Goal: Check status: Check status

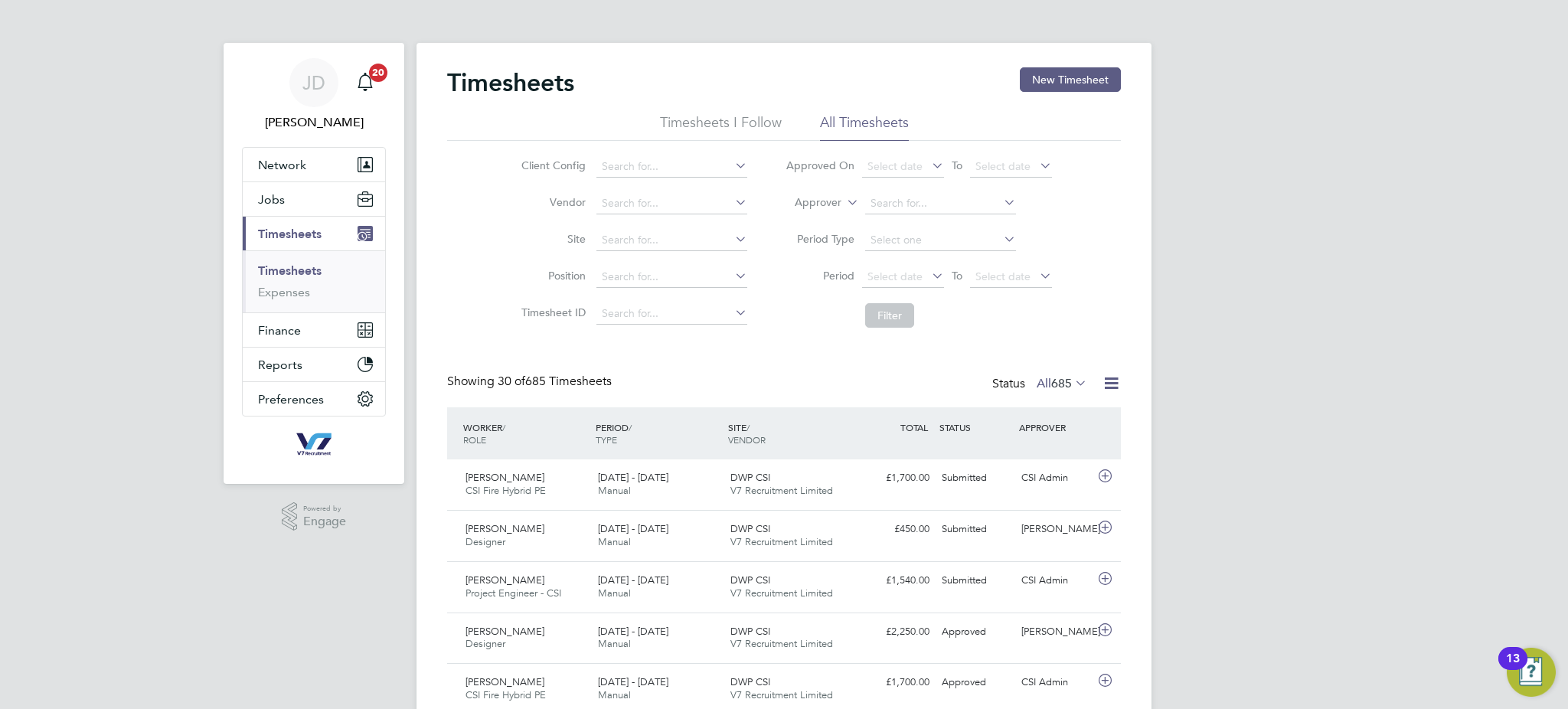
drag, startPoint x: 892, startPoint y: 103, endPoint x: 886, endPoint y: 117, distance: 15.2
click at [891, 103] on div "Timesheets New Timesheet" at bounding box center [784, 90] width 674 height 46
click at [885, 117] on li "All Timesheets" at bounding box center [864, 127] width 89 height 27
click at [718, 118] on li "Timesheets I Follow" at bounding box center [720, 127] width 122 height 27
click at [914, 116] on ul "Timesheets I Follow All Timesheets" at bounding box center [784, 127] width 674 height 27
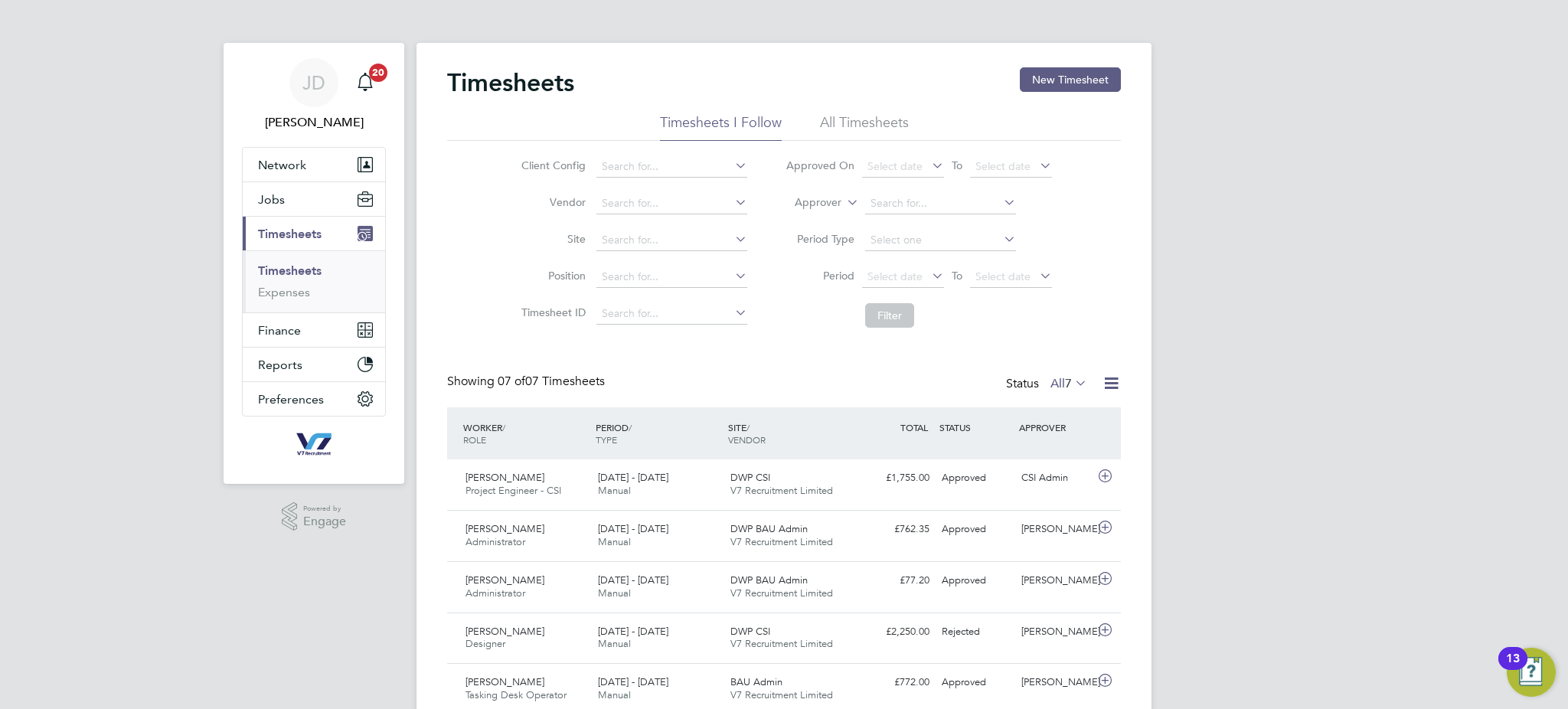
click at [1068, 391] on div "Showing 07 of 07 Timesheets Status All 7" at bounding box center [784, 391] width 674 height 34
click at [1067, 390] on span "7" at bounding box center [1068, 383] width 7 height 15
click at [1059, 451] on li "Submitted" at bounding box center [1070, 453] width 71 height 22
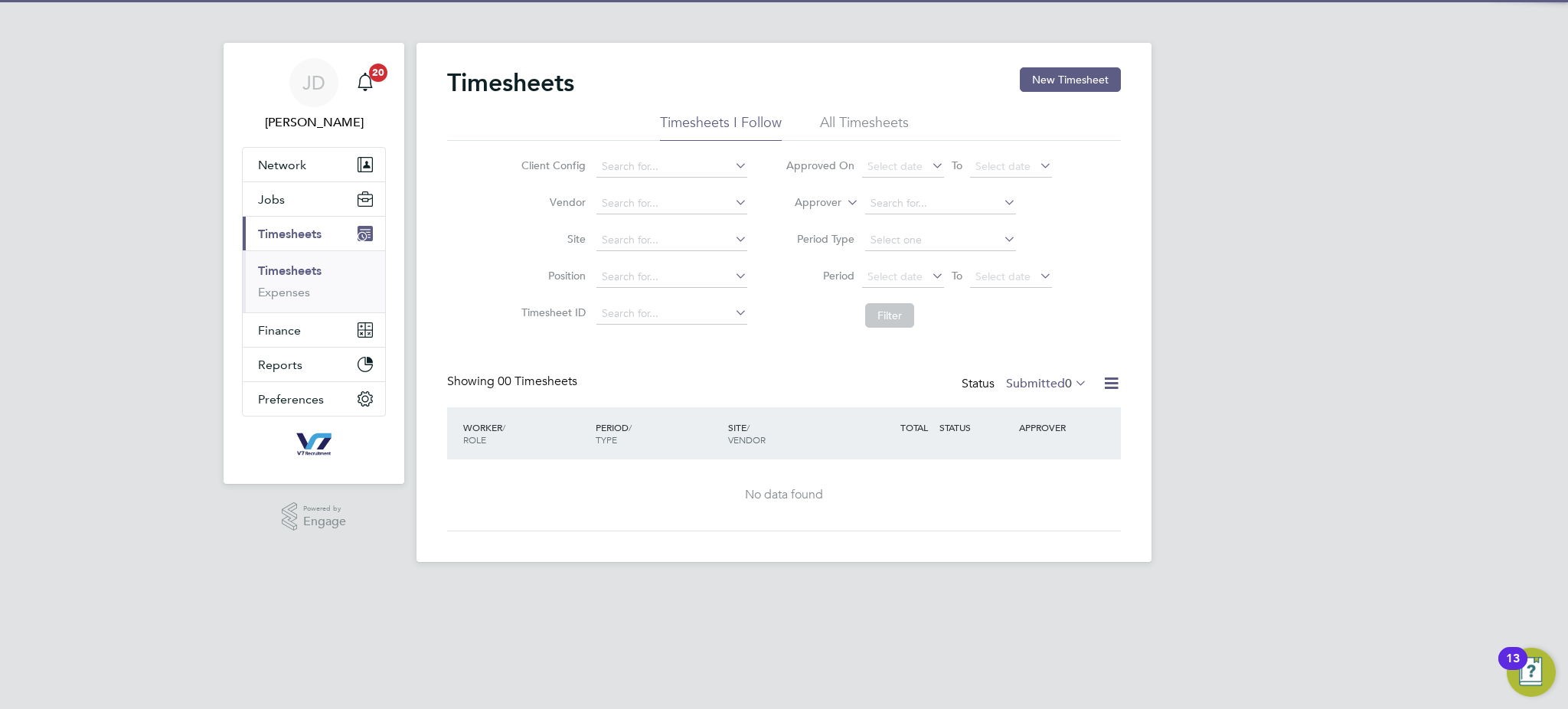
drag, startPoint x: 1042, startPoint y: 385, endPoint x: 1037, endPoint y: 424, distance: 39.3
click at [1042, 384] on label "Submitted 0" at bounding box center [1047, 383] width 81 height 15
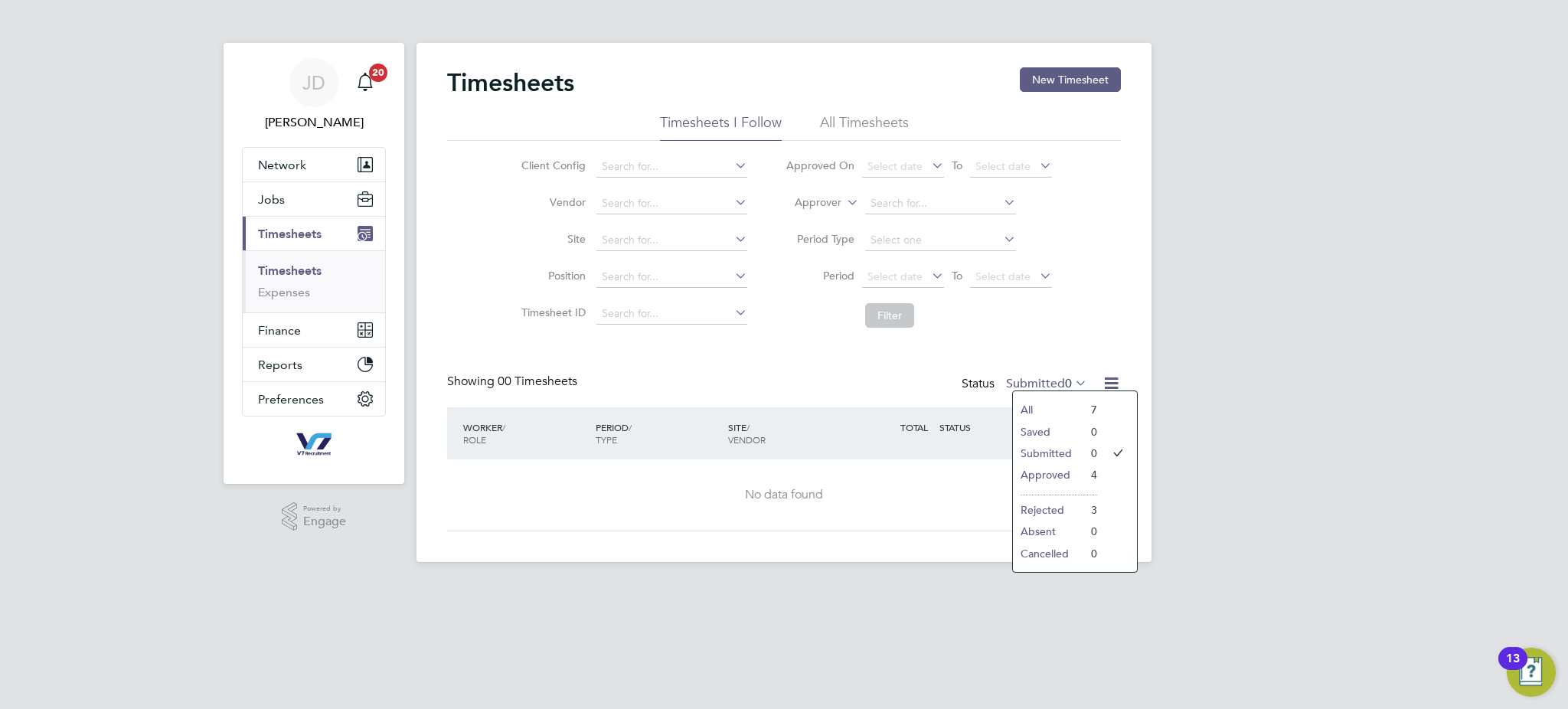
click at [1044, 477] on li "Approved" at bounding box center [1048, 474] width 71 height 22
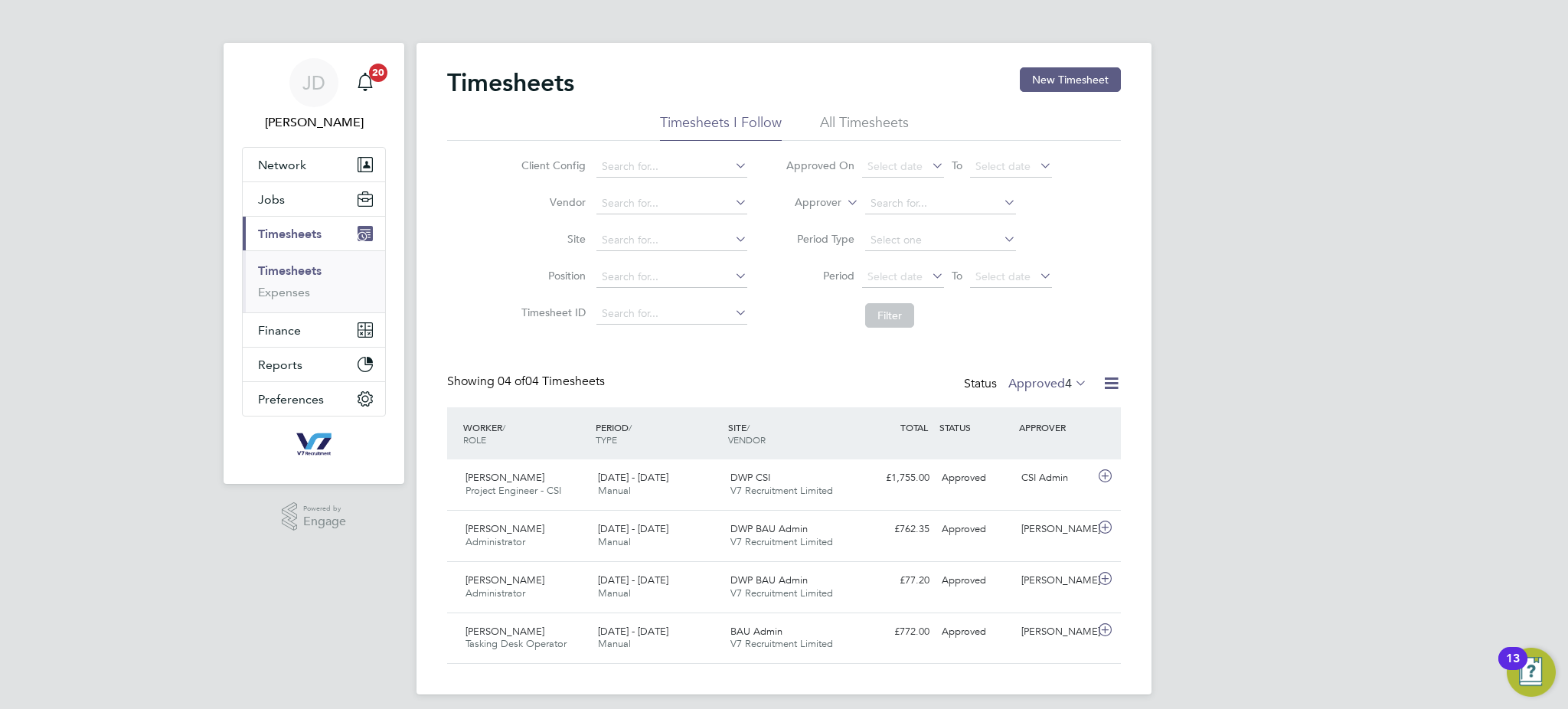
click at [856, 117] on li "All Timesheets" at bounding box center [864, 127] width 89 height 27
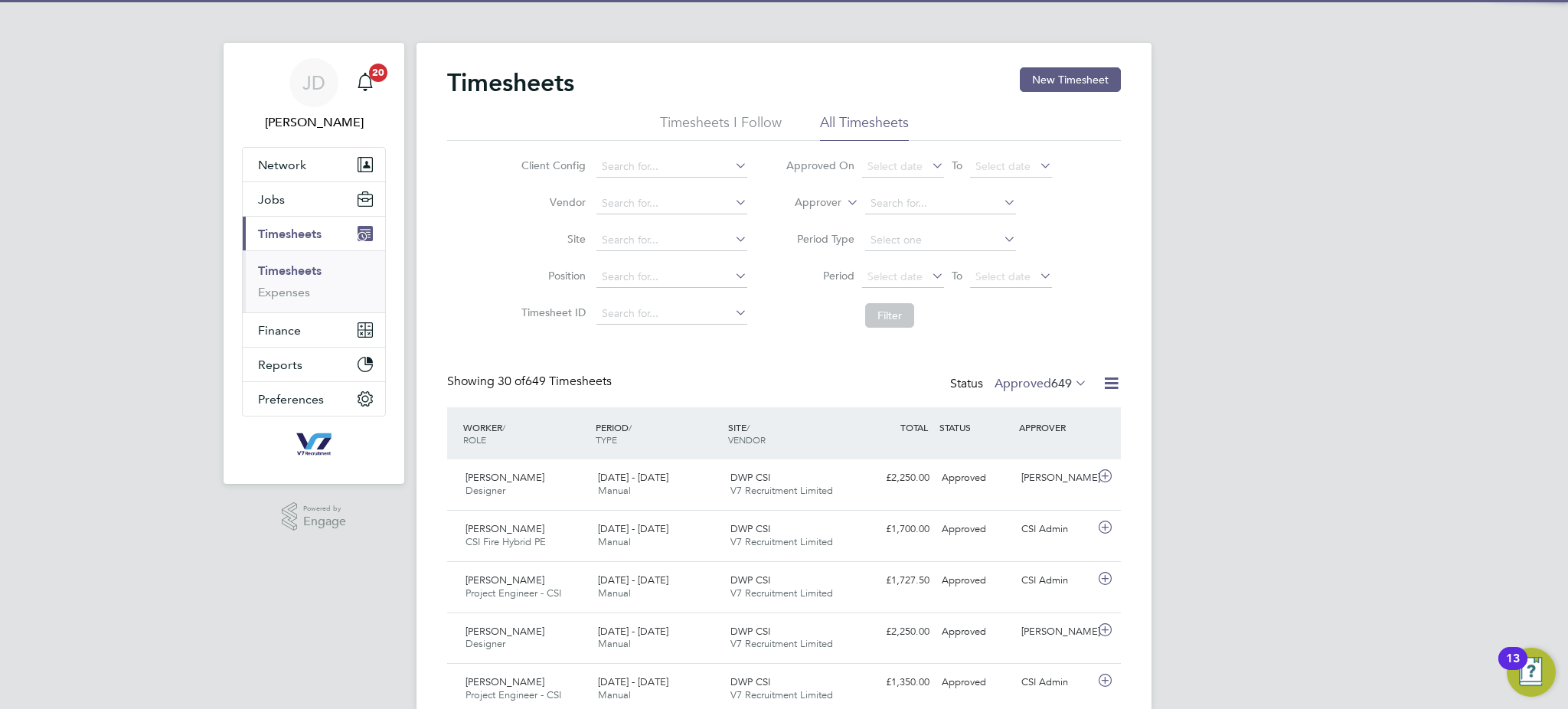
click at [1062, 381] on span "649" at bounding box center [1061, 383] width 21 height 15
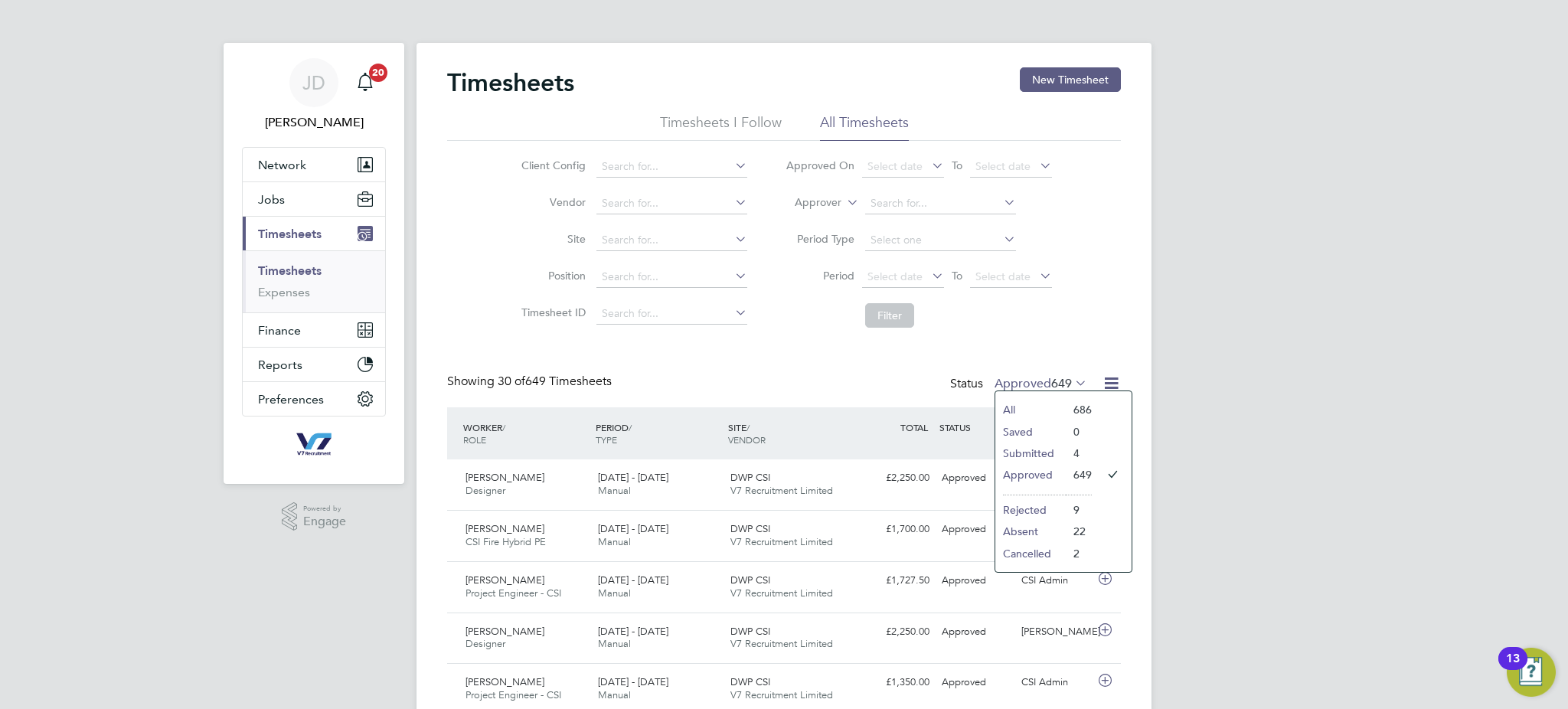
click at [1061, 451] on li "Submitted" at bounding box center [1030, 453] width 71 height 22
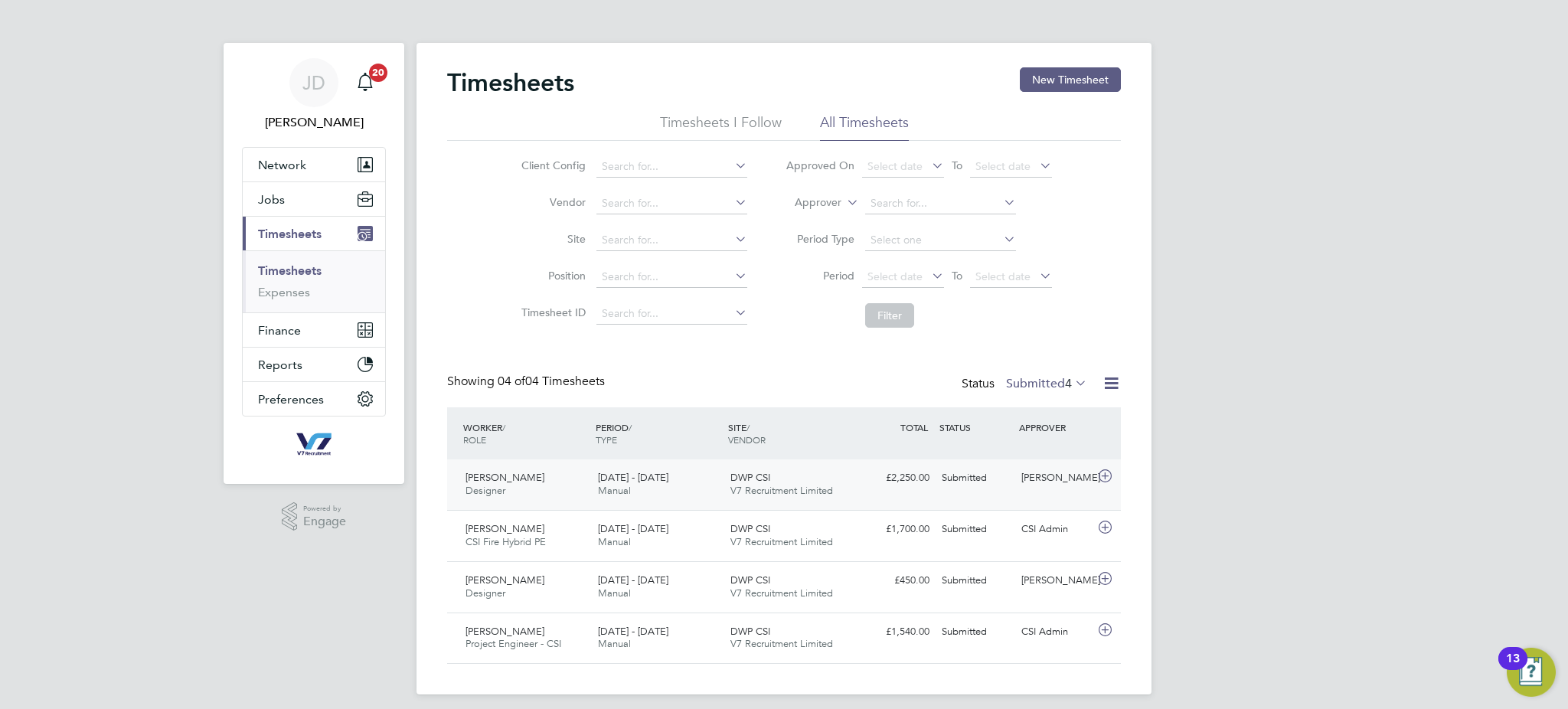
click at [982, 490] on div "Submitted" at bounding box center [975, 478] width 79 height 25
